Goal: Information Seeking & Learning: Learn about a topic

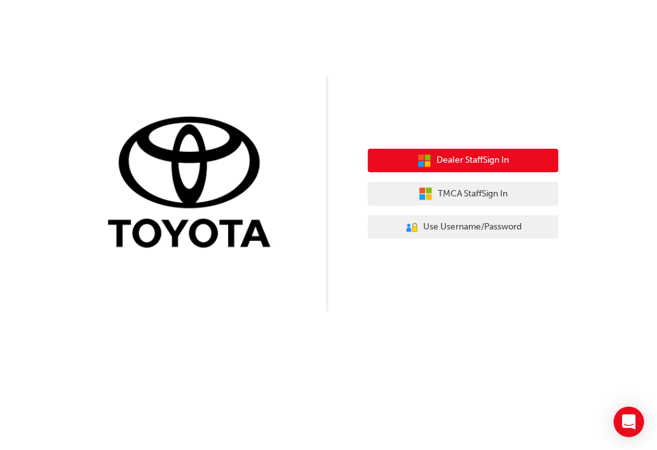
click at [457, 165] on span "Dealer Staff Sign In" at bounding box center [472, 160] width 72 height 15
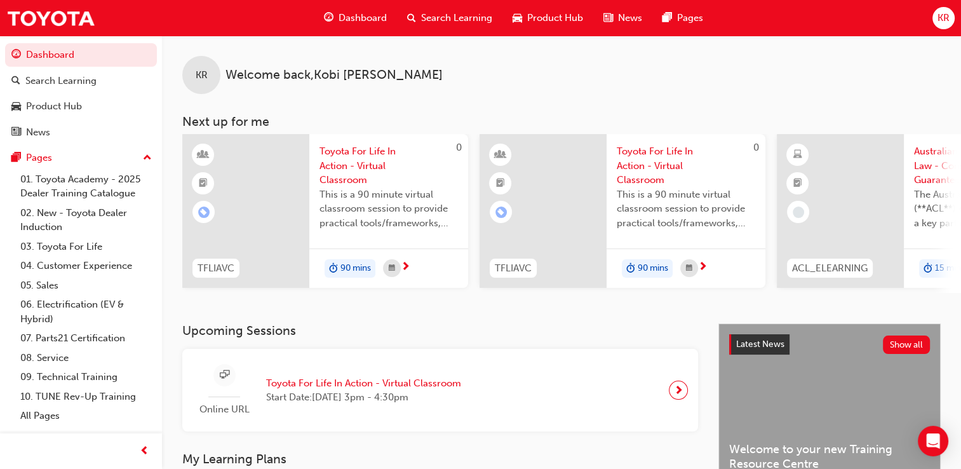
click at [399, 250] on div "90 mins" at bounding box center [388, 268] width 159 height 40
